Goal: Information Seeking & Learning: Find specific fact

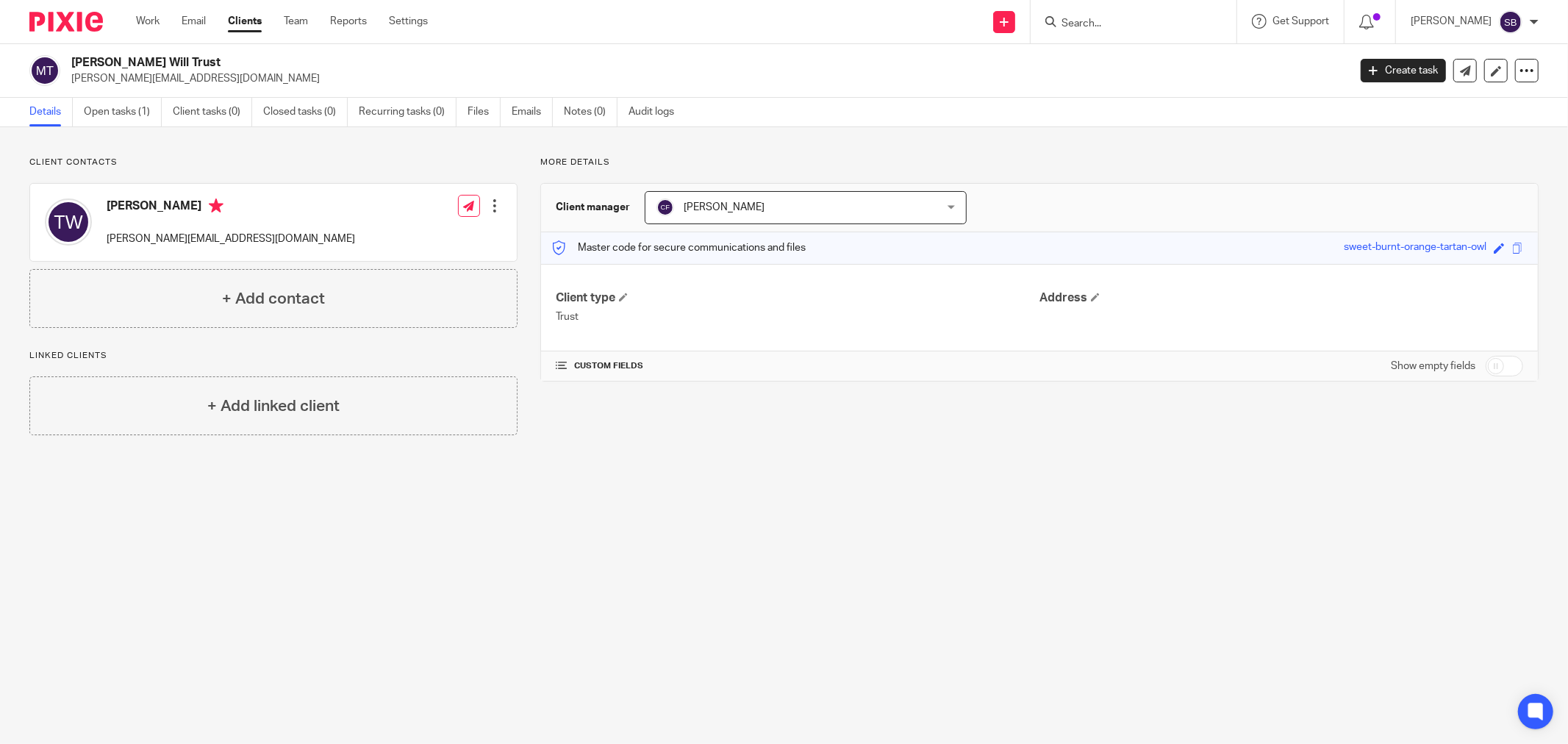
click at [1094, 25] on input "Search" at bounding box center [1126, 24] width 132 height 13
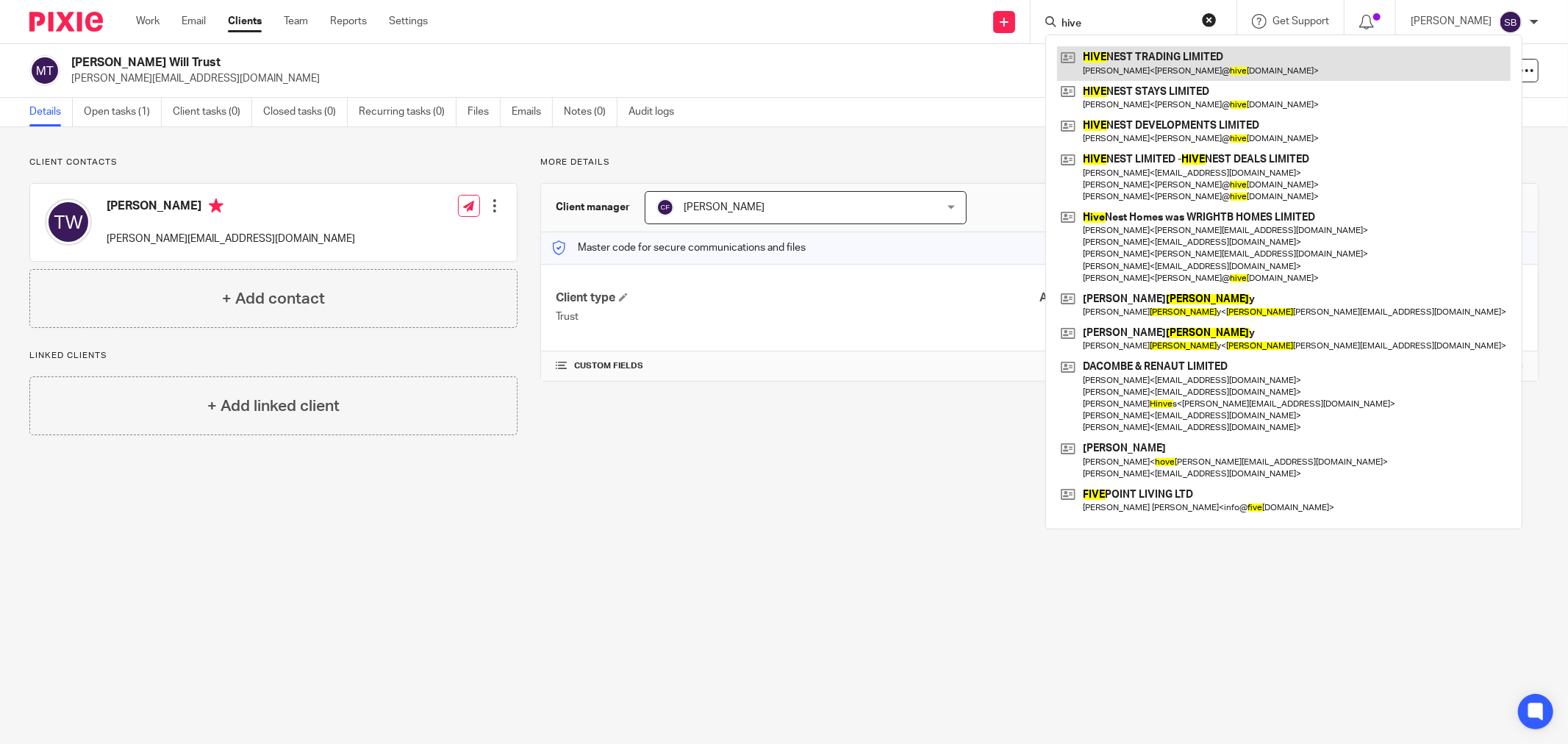
type input "hive"
click at [1151, 63] on link at bounding box center [1283, 63] width 453 height 34
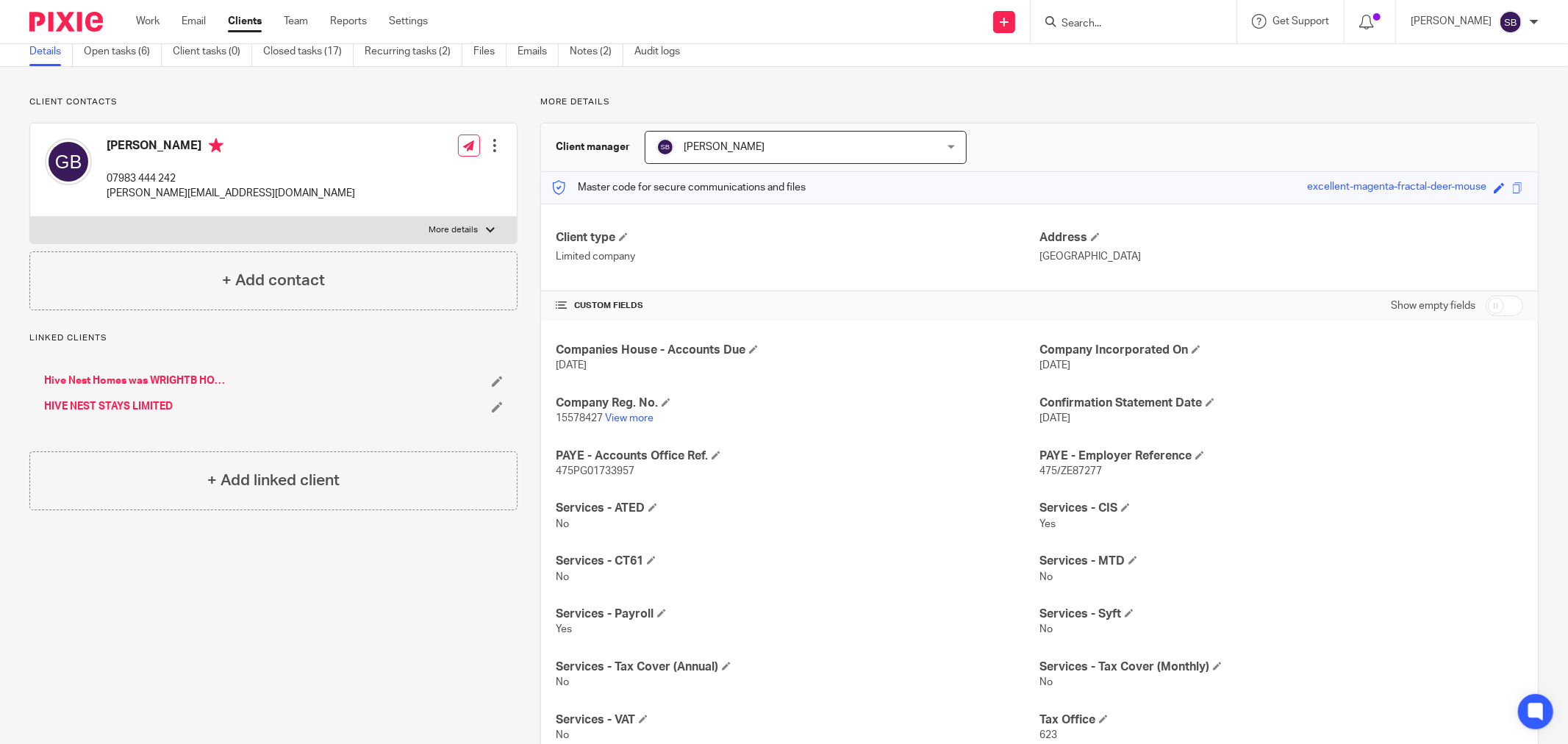
scroll to position [82, 0]
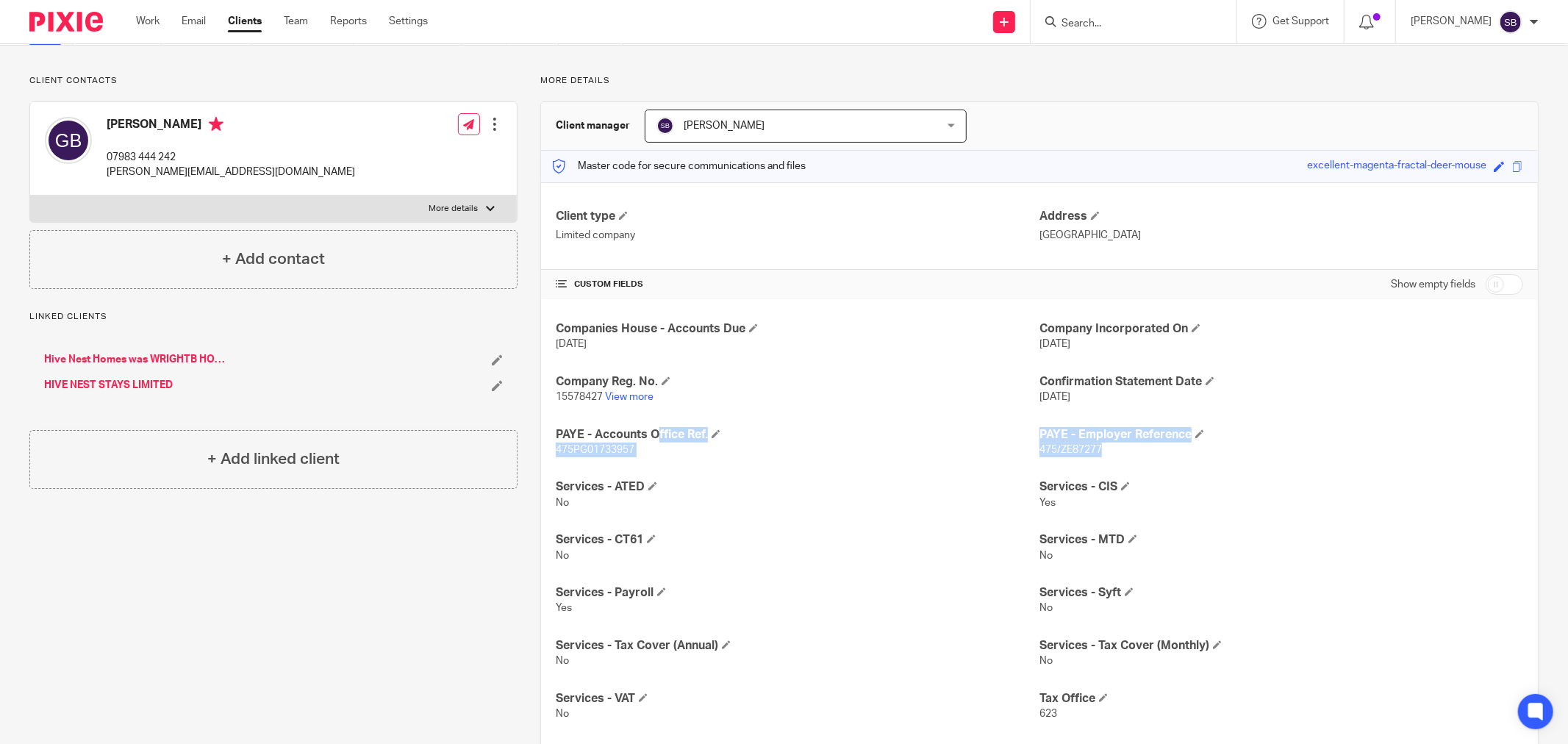
drag, startPoint x: 552, startPoint y: 428, endPoint x: 1169, endPoint y: 458, distance: 617.7
click at [1169, 458] on div "Companies House - Accounts Due [DATE] Company Incorporated On [DATE] Company Re…" at bounding box center [1039, 574] width 997 height 550
copy div "PAYE - Accounts Office Ref. 475PG01733957 PAYE - Employer Reference 475/ZE87277"
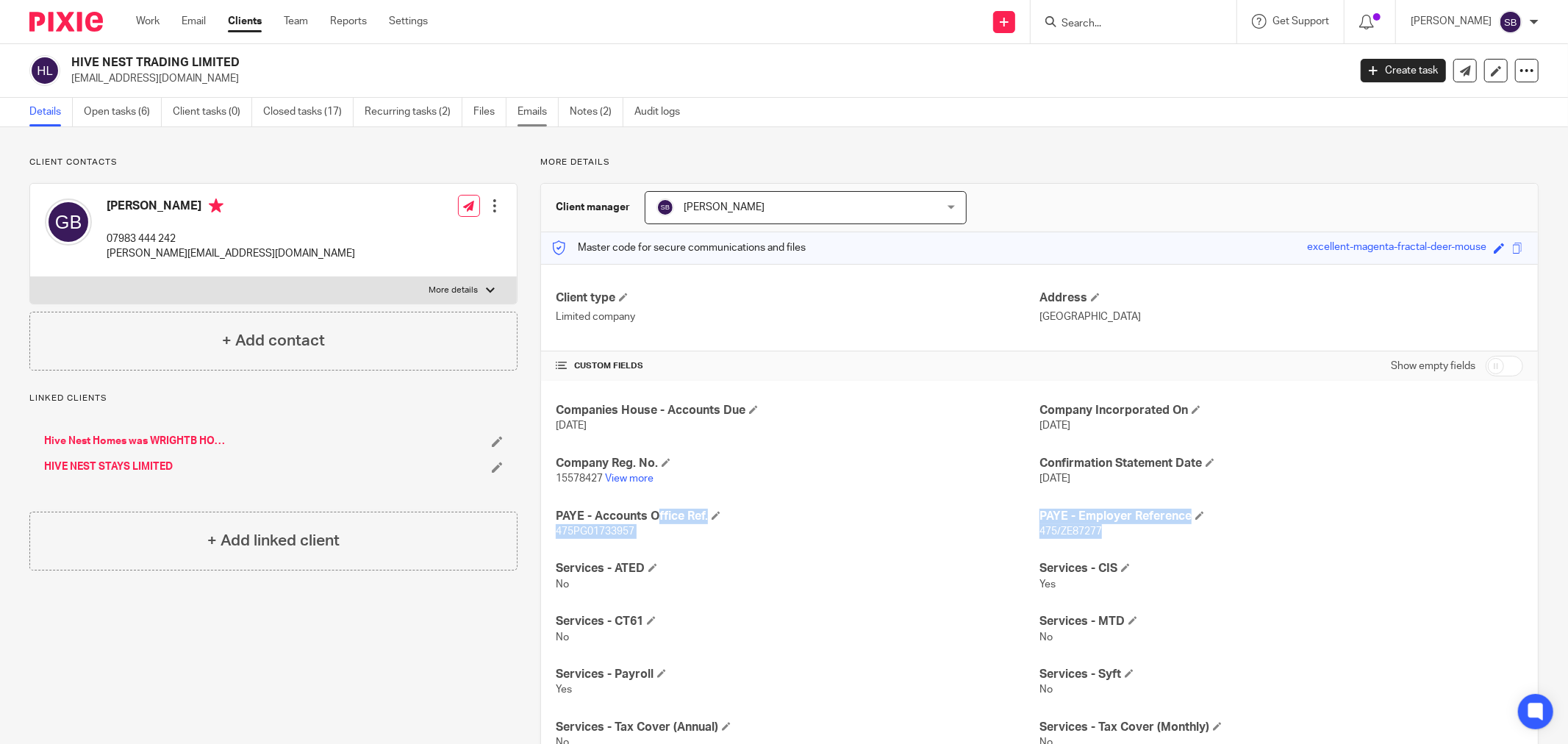
click at [532, 114] on link "Emails" at bounding box center [538, 112] width 41 height 29
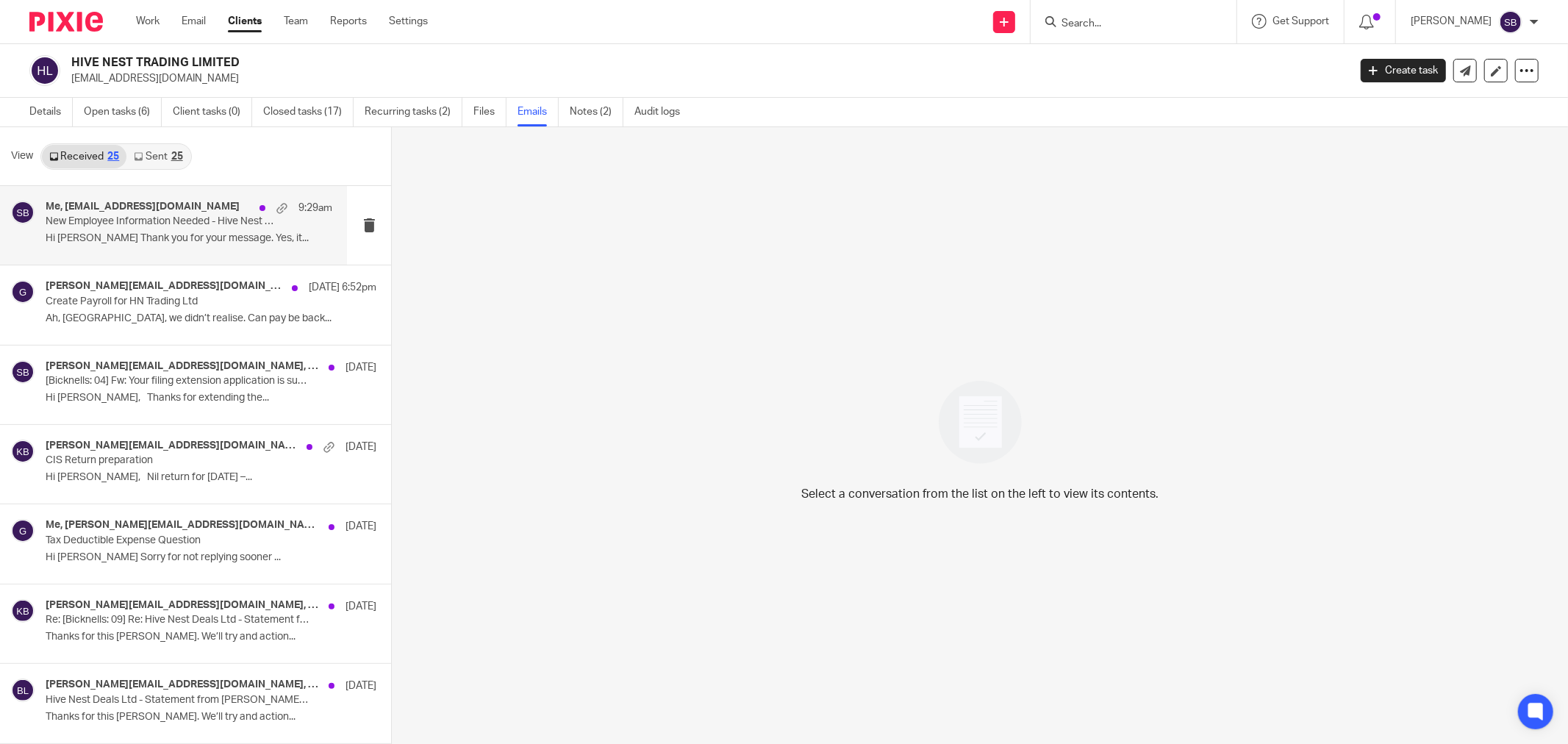
click at [152, 230] on div "Me, hello@hivenest.co.uk 9:29am New Employee Information Needed - Hive Nest Tra…" at bounding box center [189, 225] width 287 height 49
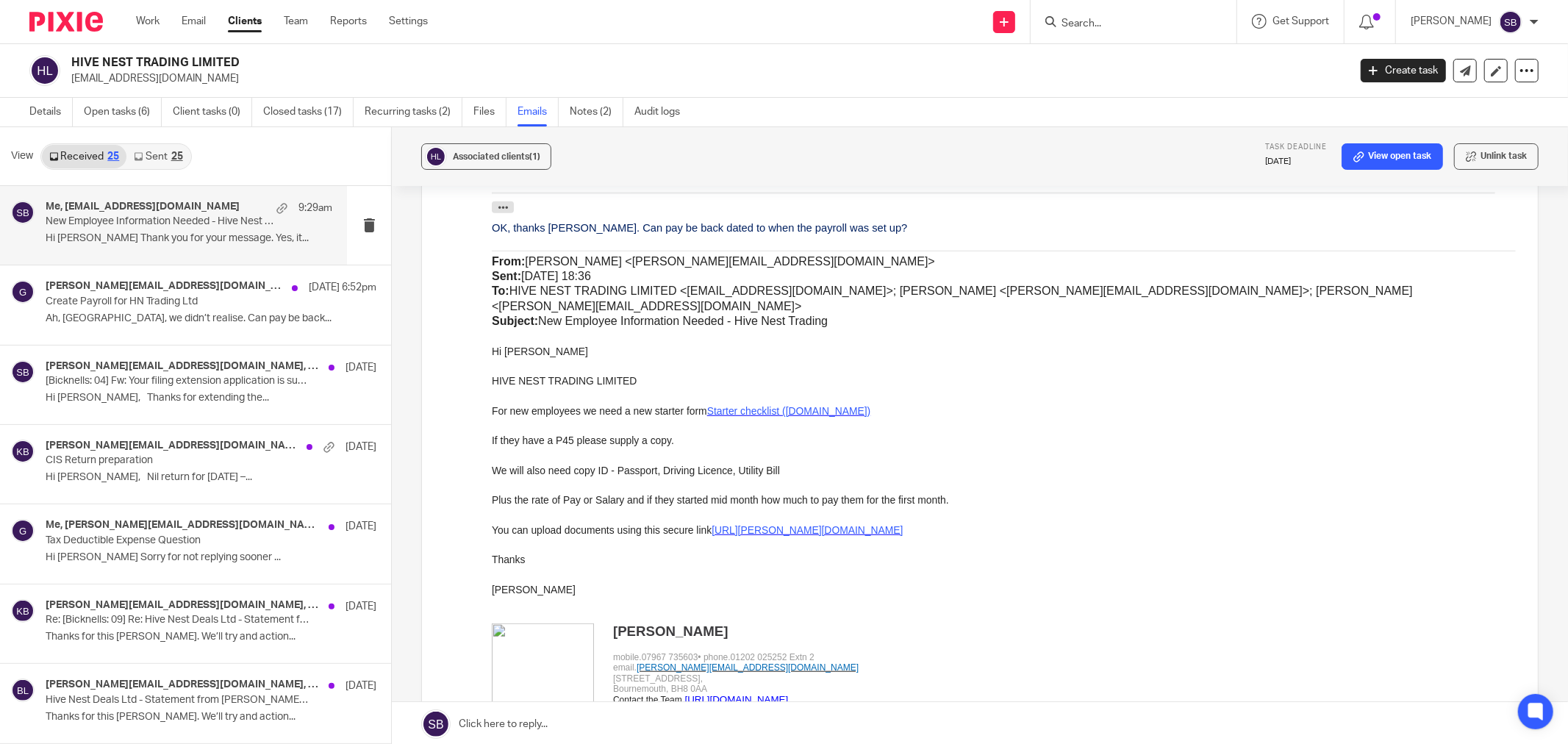
scroll to position [926, 0]
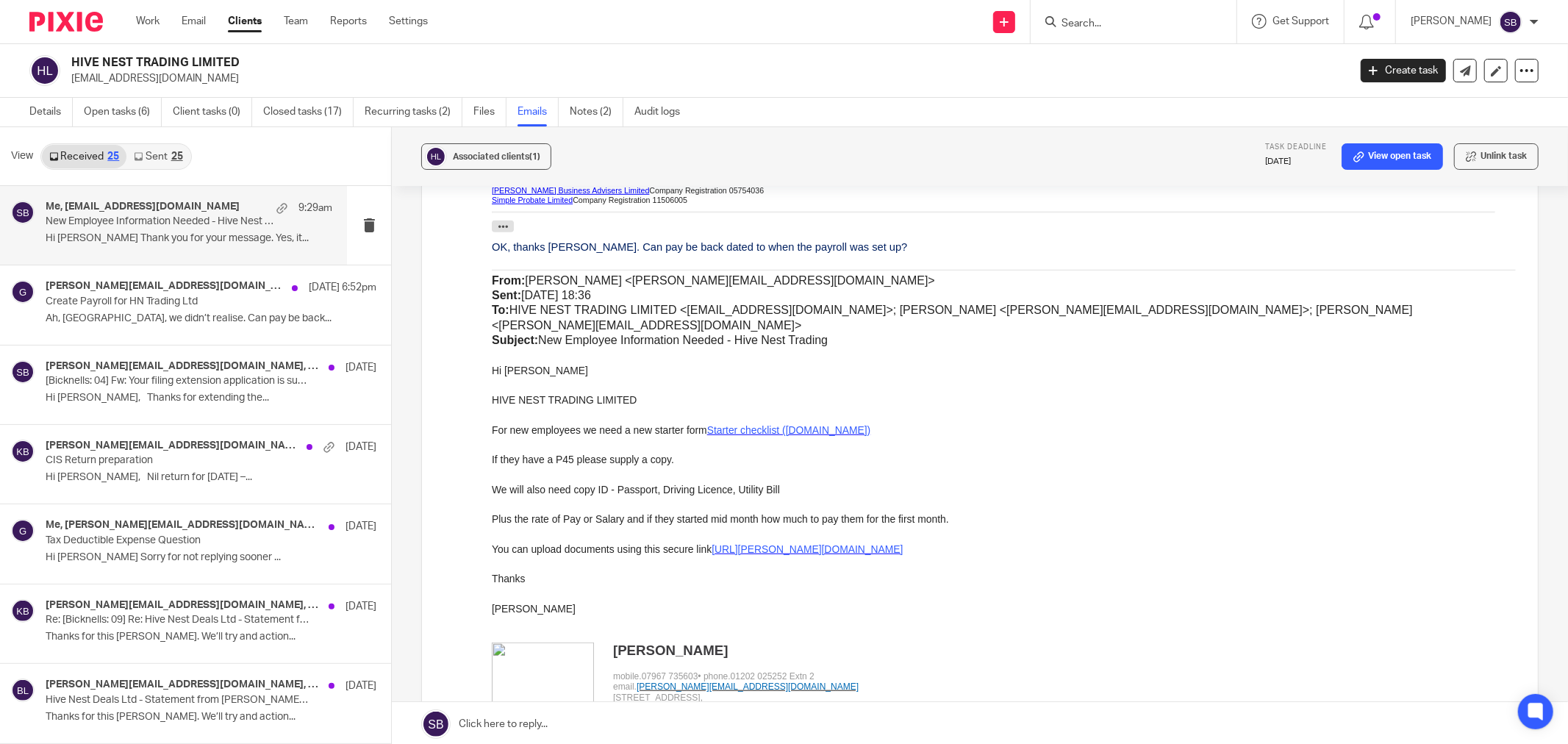
drag, startPoint x: 980, startPoint y: 10, endPoint x: 859, endPoint y: 425, distance: 432.3
drag, startPoint x: 492, startPoint y: 413, endPoint x: 998, endPoint y: 416, distance: 506.0
click at [998, 423] on p "For new employees we need a new starter form Starter checklist (publishing.serv…" at bounding box center [1003, 431] width 1024 height 15
drag, startPoint x: 602, startPoint y: 406, endPoint x: 545, endPoint y: 420, distance: 58.7
click at [545, 423] on p "For new employees we need a new starter form Starter checklist (publishing.serv…" at bounding box center [1003, 431] width 1024 height 15
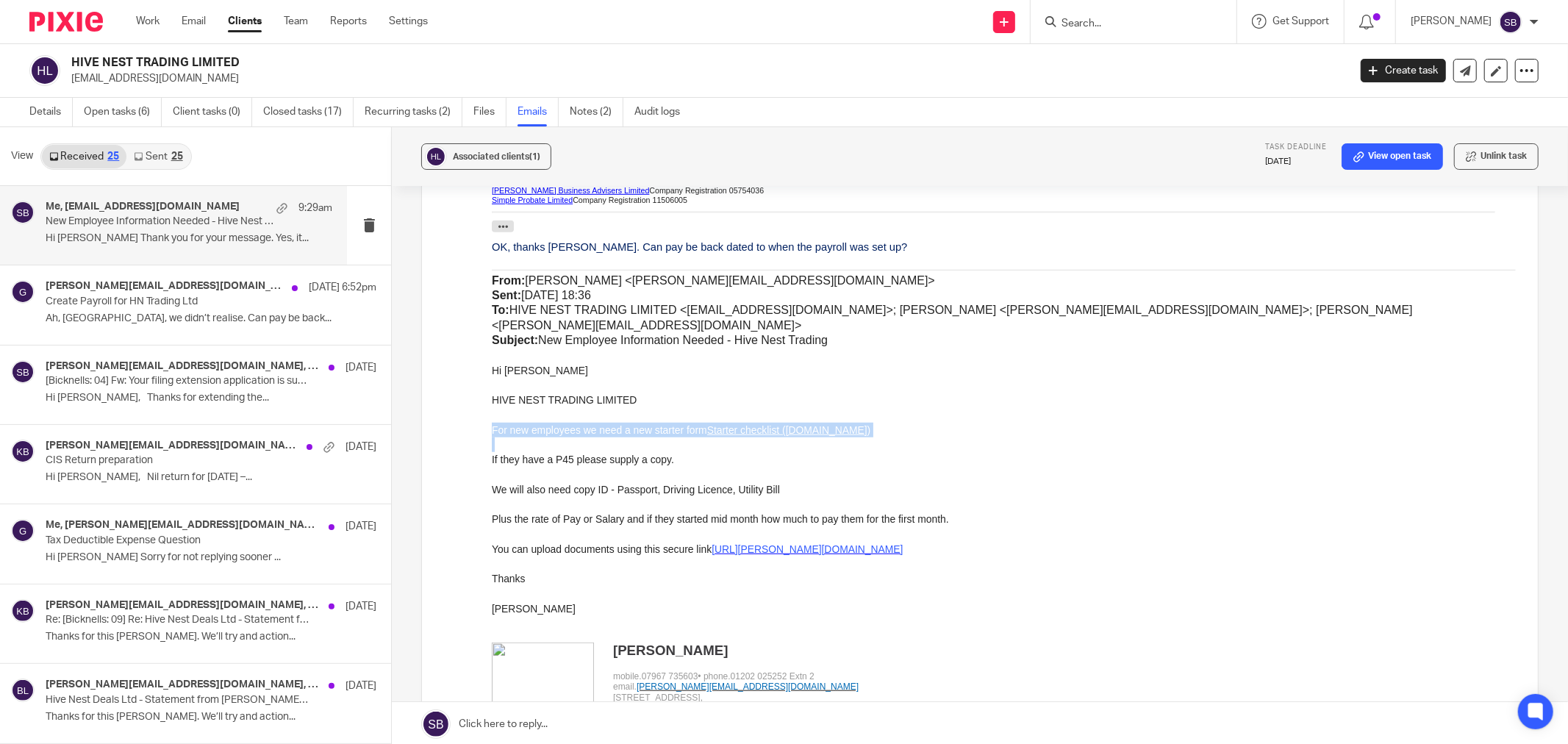
drag, startPoint x: 492, startPoint y: 412, endPoint x: 971, endPoint y: 425, distance: 479.2
click at [971, 425] on div "OK, thanks Steve. Can pay be back dated to when the payroll was set up? From: S…" at bounding box center [1003, 633] width 1024 height 785
drag, startPoint x: 666, startPoint y: 406, endPoint x: 572, endPoint y: 550, distance: 172.0
click at [572, 557] on p at bounding box center [1003, 565] width 1024 height 15
drag, startPoint x: 492, startPoint y: 419, endPoint x: 932, endPoint y: 420, distance: 440.0
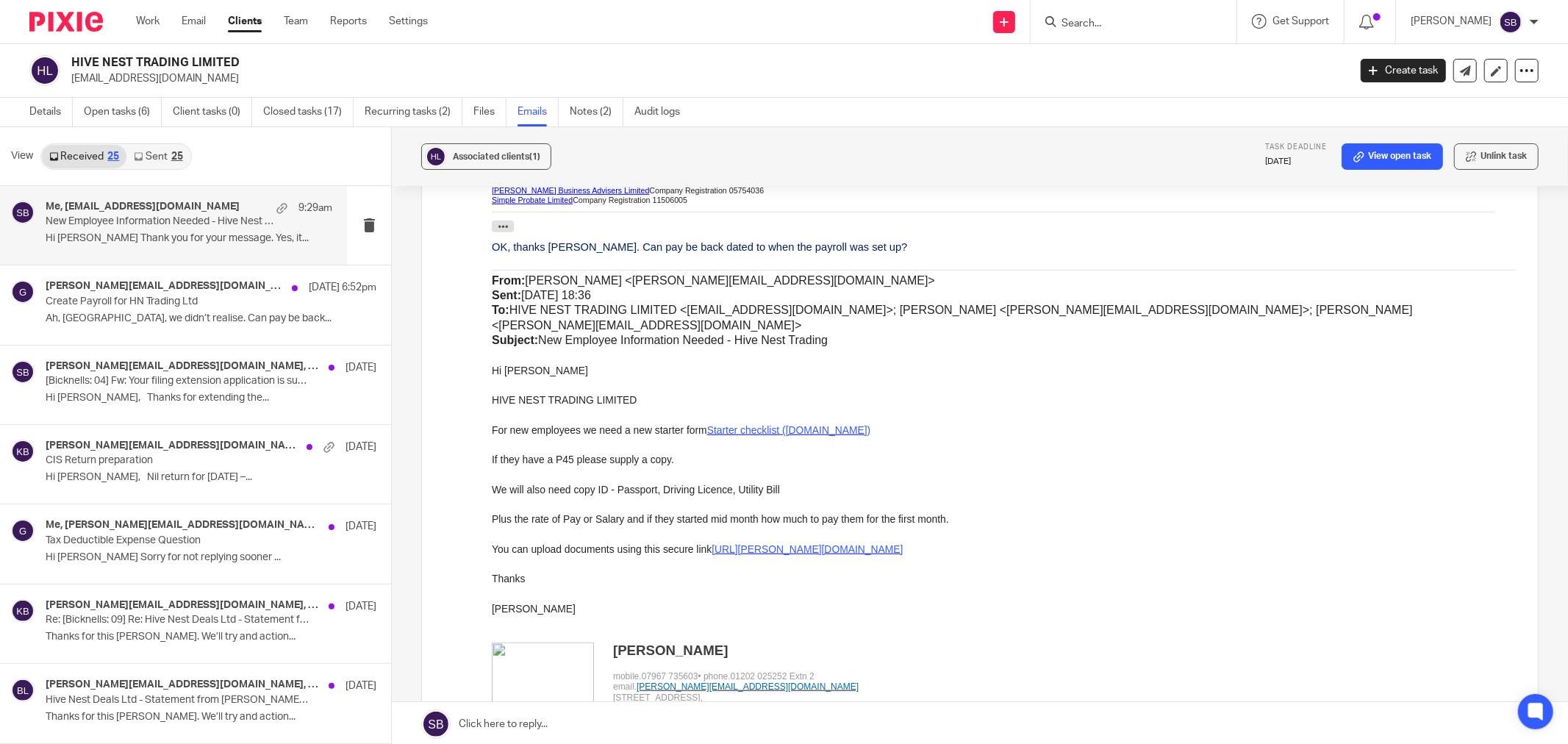
click at [932, 423] on p "For new employees we need a new starter form Starter checklist (publishing.serv…" at bounding box center [1003, 431] width 1024 height 15
copy p "For new employees we need a new starter form Starter checklist (publishing.serv…"
